Goal: Task Accomplishment & Management: Use online tool/utility

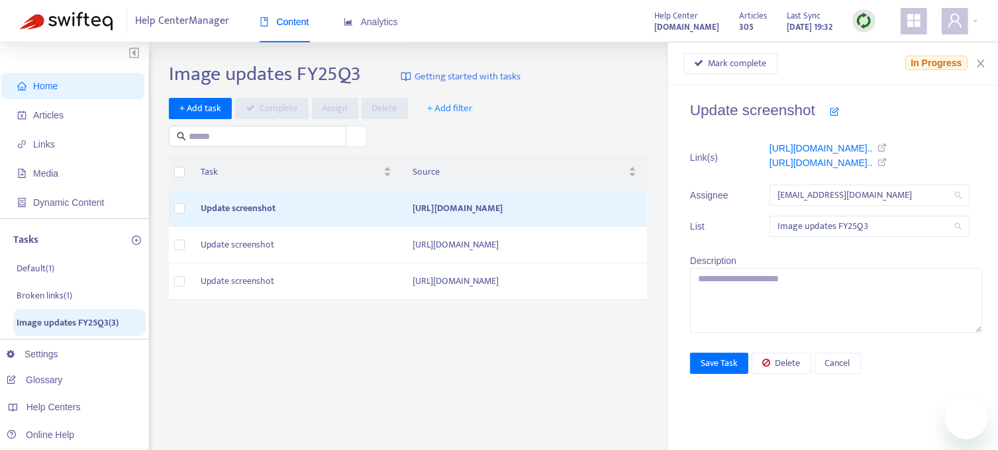
click at [48, 89] on span "Home" at bounding box center [45, 86] width 25 height 11
click at [982, 63] on icon "close" at bounding box center [981, 63] width 11 height 11
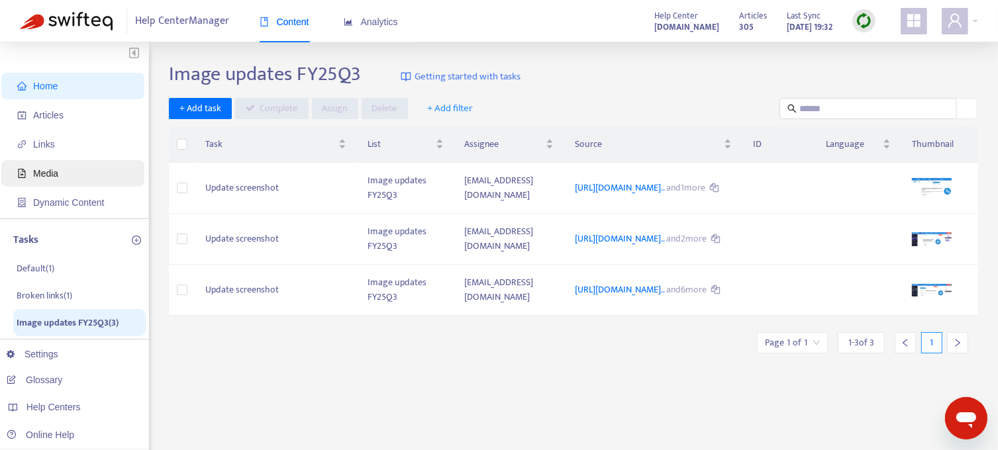
click at [44, 171] on span "Media" at bounding box center [45, 173] width 25 height 11
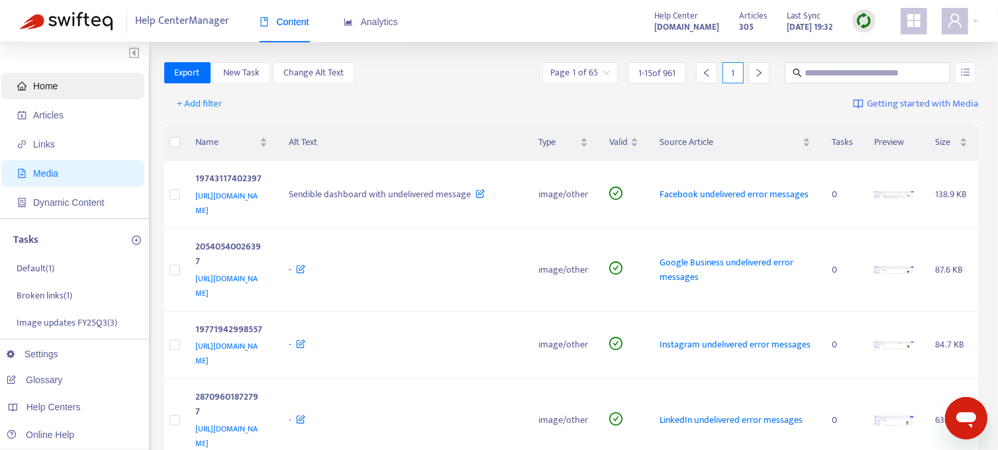
click at [49, 91] on span "Home" at bounding box center [45, 86] width 25 height 11
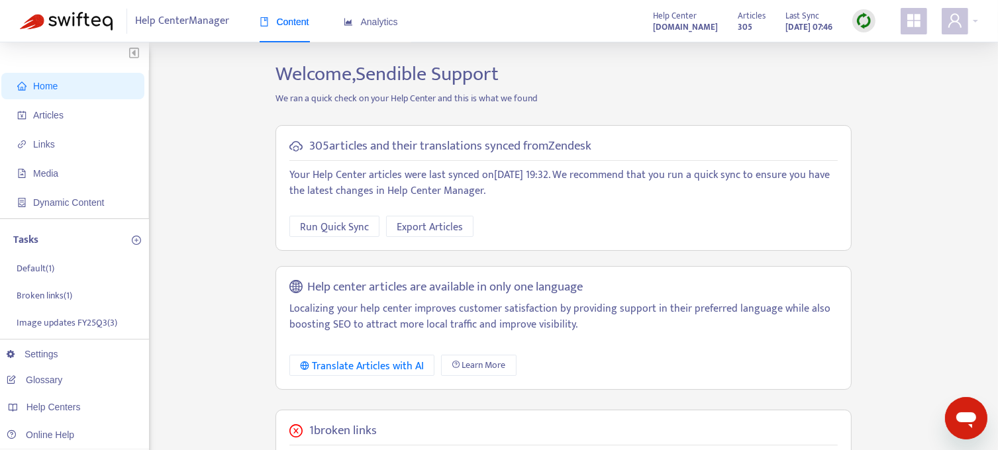
click at [865, 24] on img at bounding box center [864, 21] width 17 height 17
click at [880, 68] on link "Full Sync" at bounding box center [887, 69] width 48 height 15
click at [36, 292] on p "Broken links ( 1 )" at bounding box center [45, 296] width 56 height 14
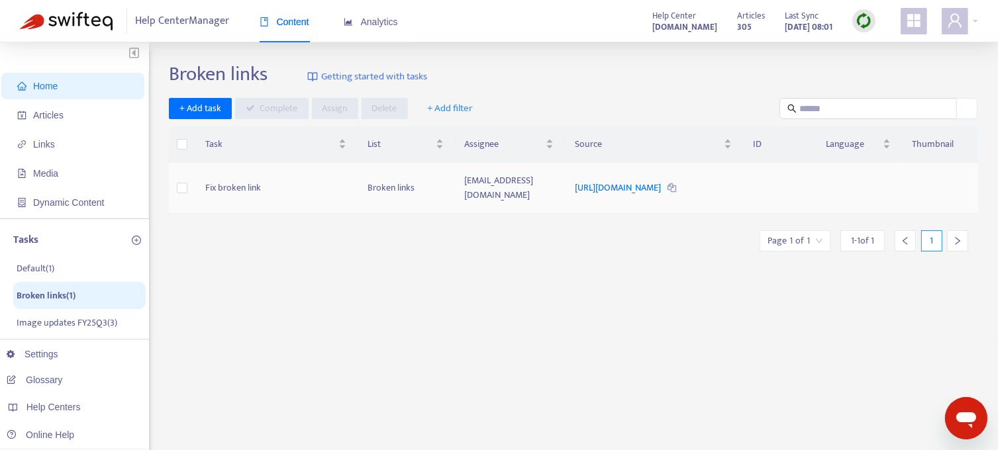
click at [233, 189] on td "Fix broken link" at bounding box center [276, 188] width 162 height 51
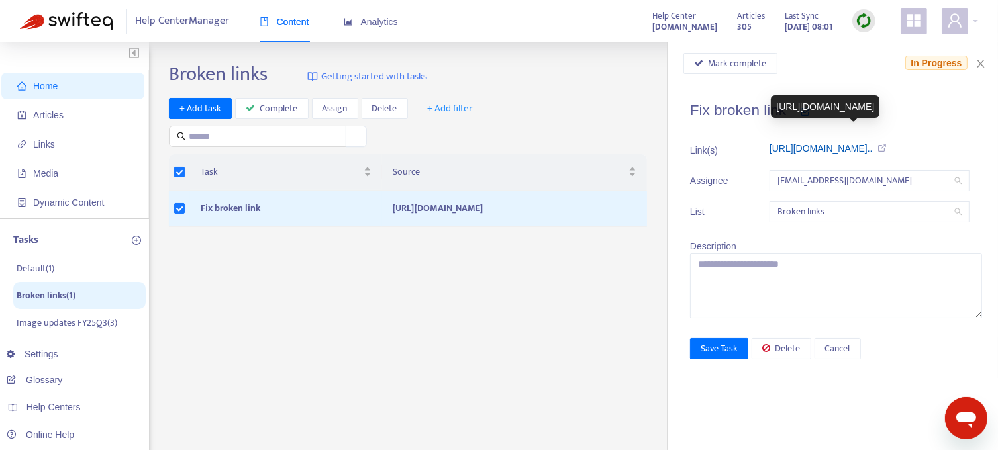
click at [861, 150] on link "[URL][DOMAIN_NAME].." at bounding box center [821, 148] width 103 height 11
drag, startPoint x: 741, startPoint y: 66, endPoint x: 686, endPoint y: 117, distance: 74.5
click at [741, 66] on span "Mark complete" at bounding box center [738, 63] width 58 height 15
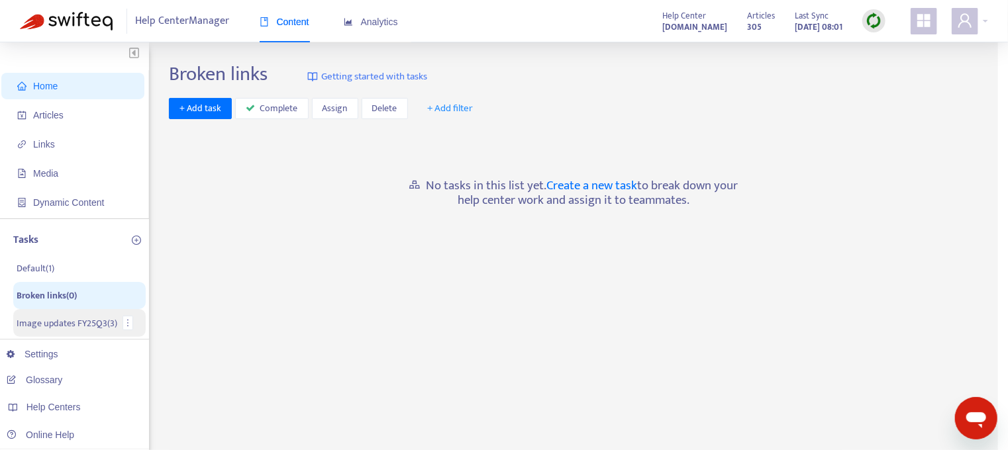
click at [56, 327] on p "Image updates FY25Q3 ( 3 )" at bounding box center [67, 324] width 101 height 14
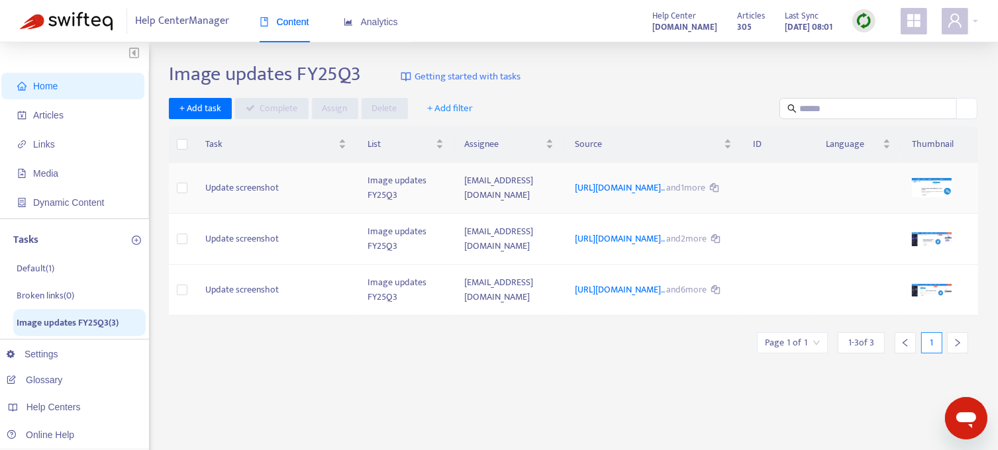
click at [276, 198] on td "Update screenshot" at bounding box center [276, 188] width 162 height 51
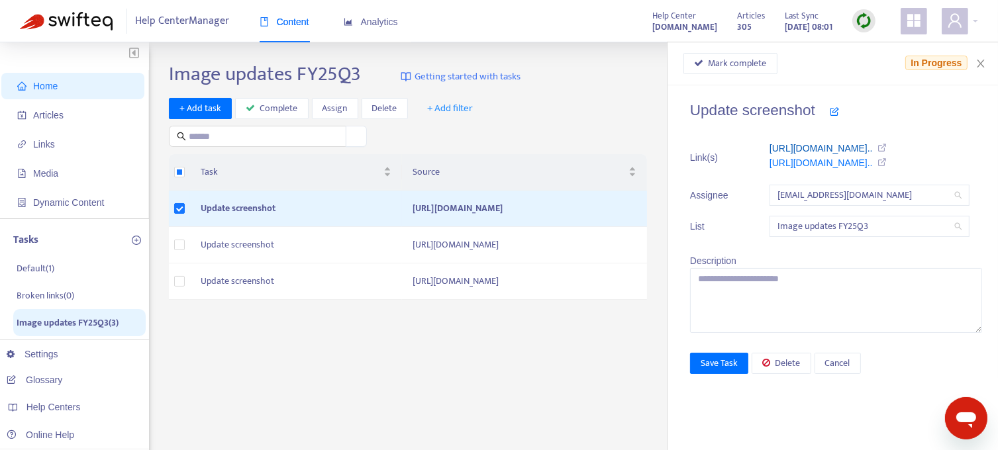
click at [809, 148] on link "[URL][DOMAIN_NAME].." at bounding box center [821, 148] width 103 height 11
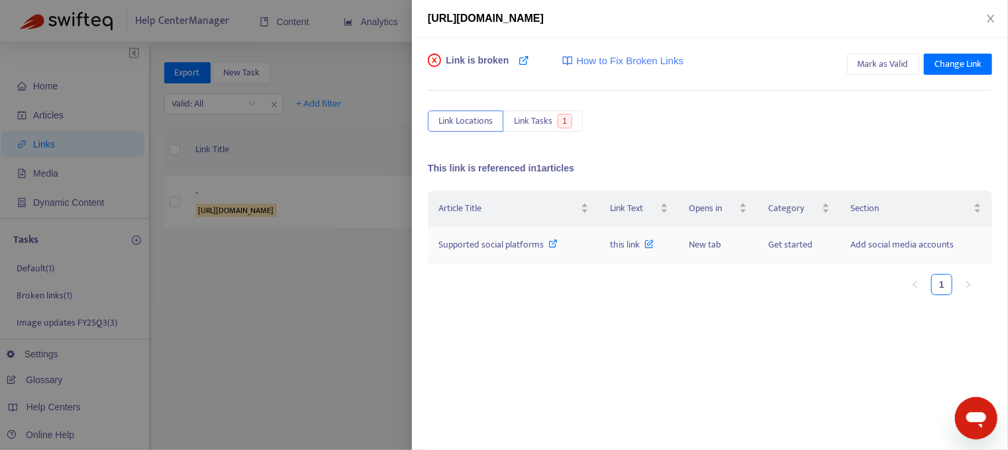
click at [549, 242] on icon at bounding box center [553, 243] width 9 height 9
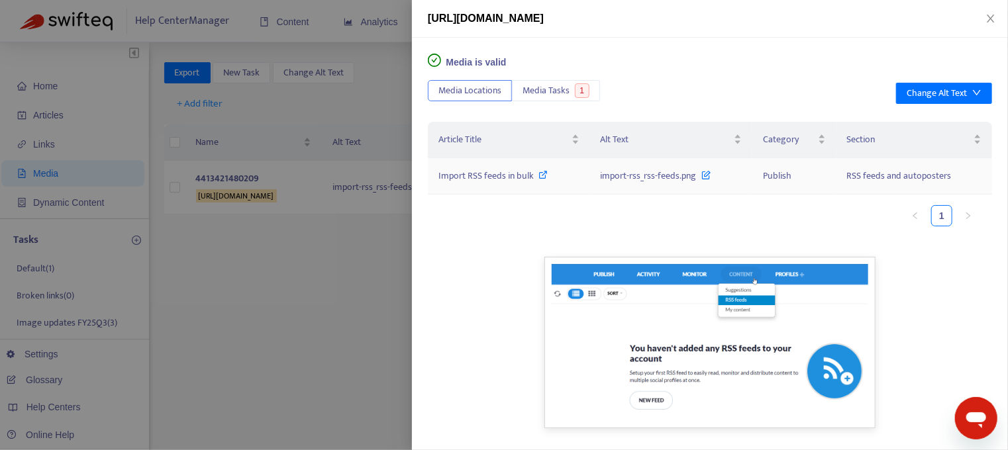
click at [539, 176] on icon at bounding box center [543, 174] width 9 height 9
